Goal: Register for event/course

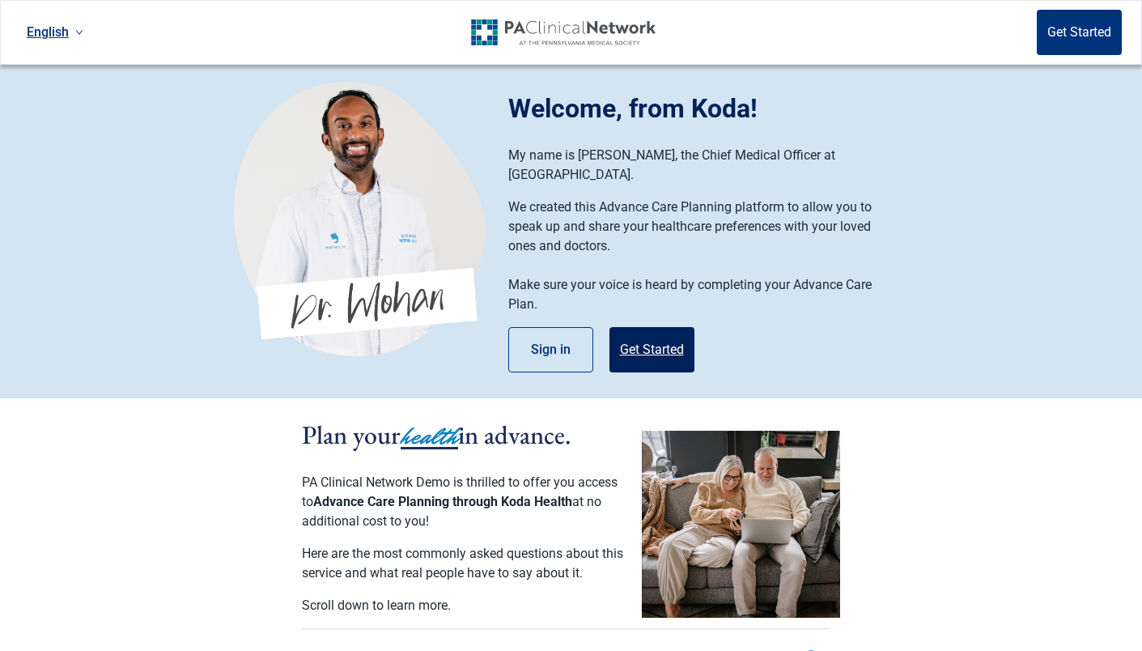
click at [636, 334] on button "Get Started" at bounding box center [652, 349] width 85 height 45
